Goal: Information Seeking & Learning: Learn about a topic

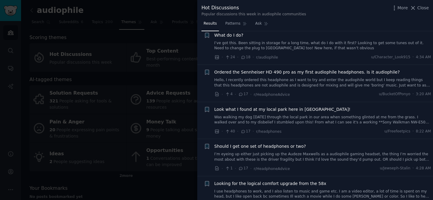
scroll to position [222, 0]
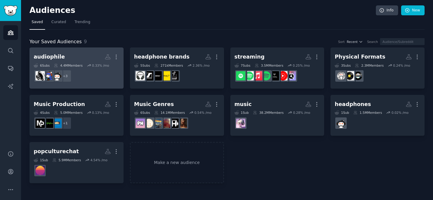
click at [87, 54] on h2 "audiophile Custom Audience More" at bounding box center [77, 57] width 86 height 11
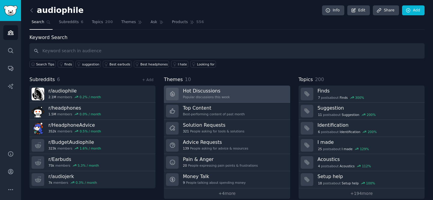
click at [211, 95] on div "Popular discussions this week" at bounding box center [206, 97] width 47 height 4
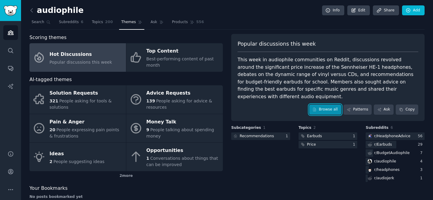
click at [328, 105] on link "Browse all" at bounding box center [325, 110] width 32 height 10
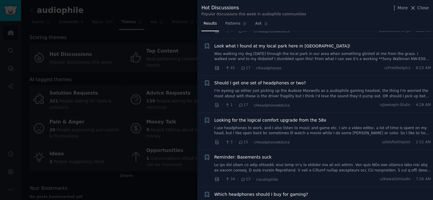
scroll to position [277, 0]
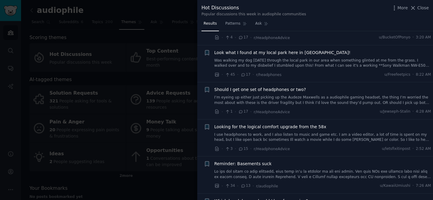
click at [283, 52] on span "Look what I found at my local park here in [GEOGRAPHIC_DATA]!" at bounding box center [282, 53] width 136 height 6
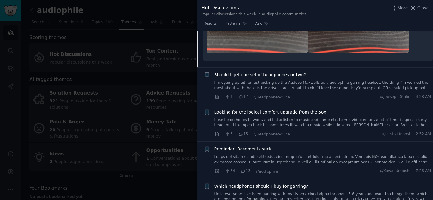
scroll to position [466, 0]
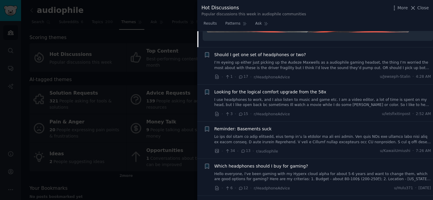
click at [141, 98] on div at bounding box center [216, 100] width 433 height 200
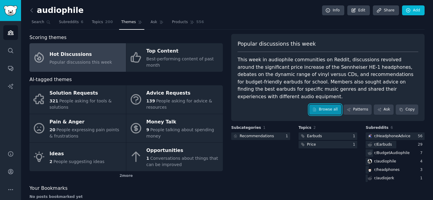
click at [329, 105] on link "Browse all" at bounding box center [325, 110] width 32 height 10
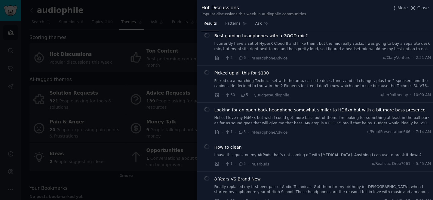
scroll to position [1029, 0]
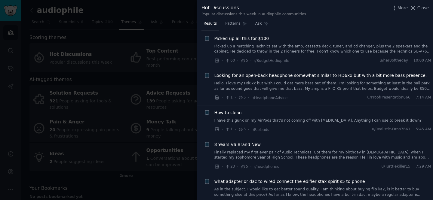
click at [154, 132] on div at bounding box center [216, 100] width 433 height 200
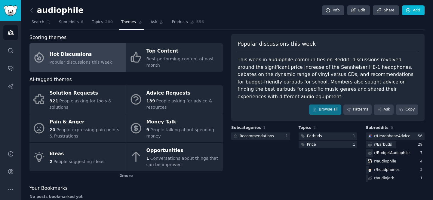
click at [29, 10] on div "audiophile Info Edit Share Add Search Subreddits 6 Topics 200 Themes Ask Produc…" at bounding box center [227, 106] width 412 height 212
click at [31, 9] on icon at bounding box center [32, 10] width 2 height 4
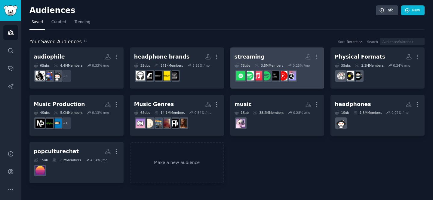
click at [267, 53] on h2 "streaming More" at bounding box center [278, 57] width 86 height 11
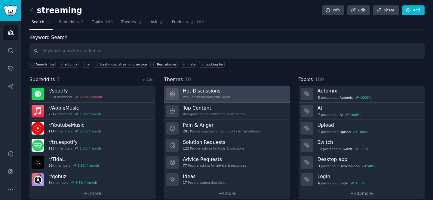
click at [229, 96] on link "Hot Discussions Popular discussions this week" at bounding box center [227, 94] width 126 height 17
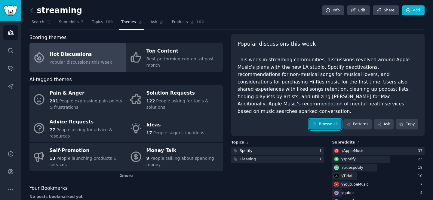
click at [326, 119] on link "Browse all" at bounding box center [325, 124] width 32 height 10
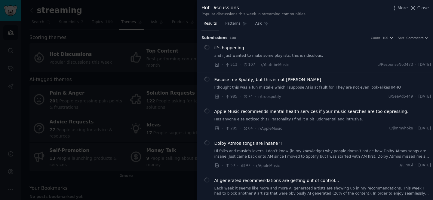
click at [284, 54] on link "and i just wanted to make some playlists. this is ridiculous." at bounding box center [322, 55] width 217 height 5
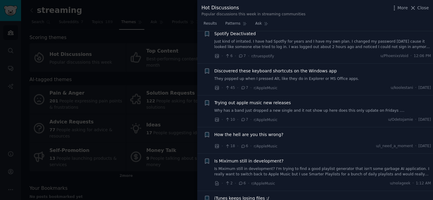
scroll to position [1228, 0]
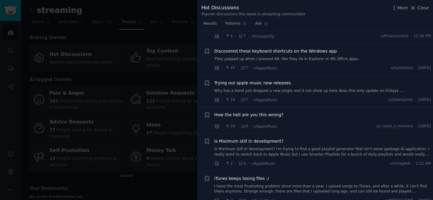
click at [136, 105] on div at bounding box center [216, 100] width 433 height 200
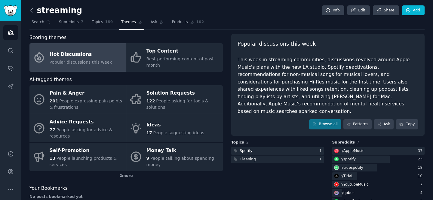
click at [33, 8] on icon at bounding box center [32, 10] width 6 height 6
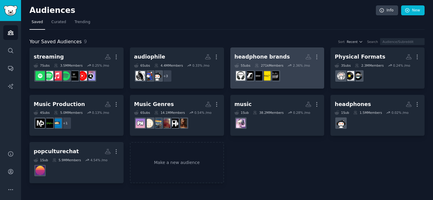
click at [291, 51] on link "headphone brands More 5 Sub s 271k Members 2.36 % /mo" at bounding box center [277, 68] width 94 height 41
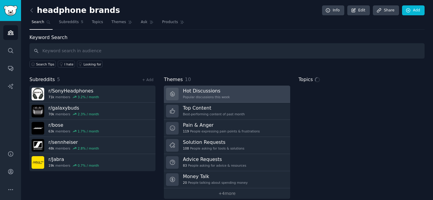
click at [208, 93] on h3 "Hot Discussions" at bounding box center [206, 91] width 47 height 6
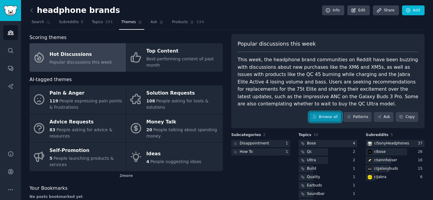
click at [317, 115] on link "Browse all" at bounding box center [325, 117] width 32 height 10
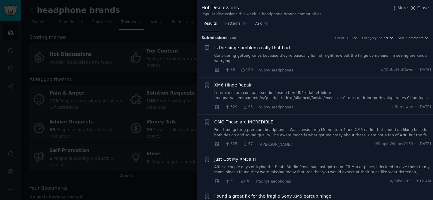
click at [326, 55] on link "Considering getting xm5s because they're basically half off right now but the h…" at bounding box center [322, 58] width 217 height 11
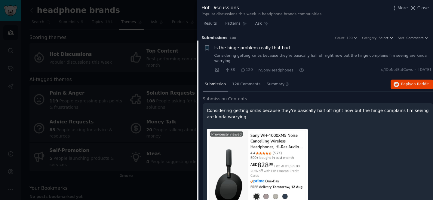
scroll to position [9, 0]
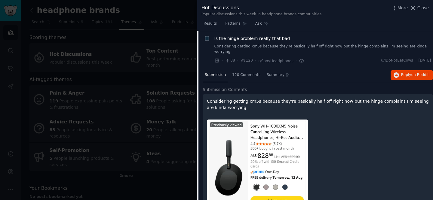
click at [331, 45] on link "Considering getting xm5s because they're basically half off right now but the h…" at bounding box center [322, 49] width 217 height 11
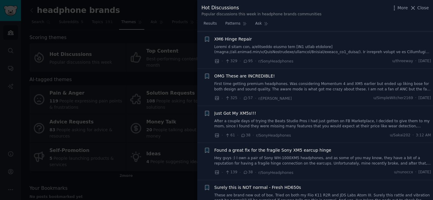
click at [323, 84] on link "First time getting premium headphones. Was considering Momentum 4 and XM5 earli…" at bounding box center [322, 86] width 217 height 11
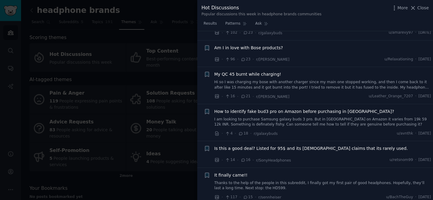
scroll to position [504, 0]
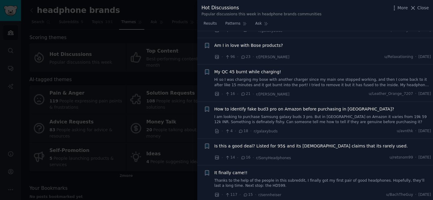
click at [147, 80] on div at bounding box center [216, 100] width 433 height 200
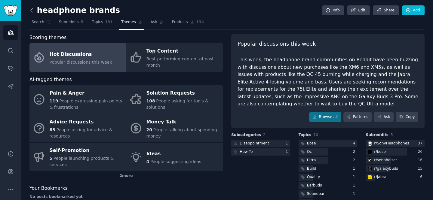
click at [33, 13] on icon at bounding box center [32, 10] width 6 height 6
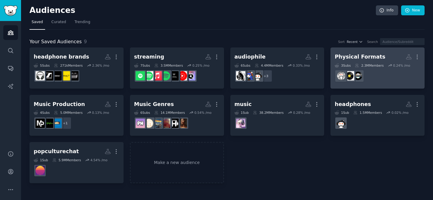
click at [360, 52] on h2 "Physical Formats More" at bounding box center [378, 57] width 86 height 11
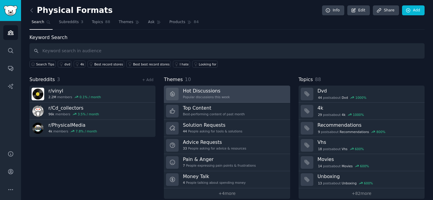
click at [195, 94] on h3 "Hot Discussions" at bounding box center [206, 91] width 47 height 6
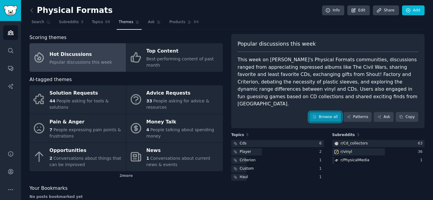
click at [320, 112] on link "Browse all" at bounding box center [325, 117] width 32 height 10
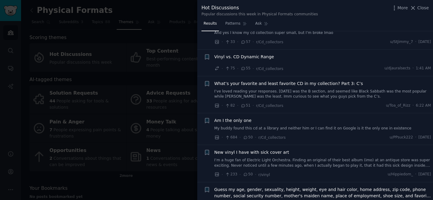
scroll to position [235, 0]
click at [260, 58] on span "Vinyl vs. CD Dynamic Range" at bounding box center [244, 57] width 60 height 6
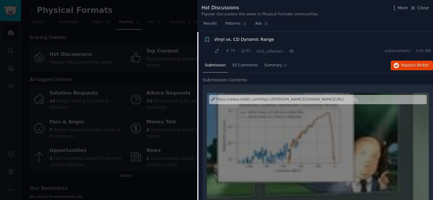
scroll to position [254, 0]
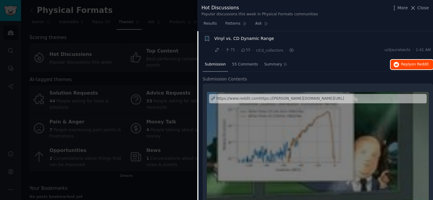
click at [406, 61] on button "Reply on Reddit" at bounding box center [412, 65] width 42 height 10
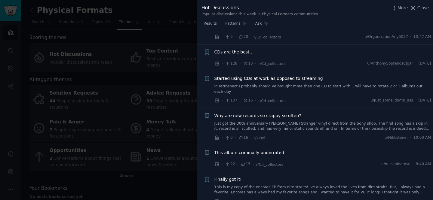
scroll to position [1097, 0]
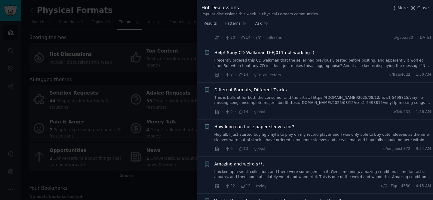
click at [111, 82] on div at bounding box center [216, 100] width 433 height 200
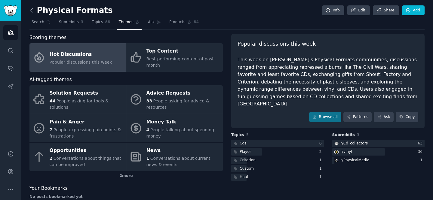
click at [31, 11] on icon at bounding box center [32, 10] width 6 height 6
